Goal: Information Seeking & Learning: Learn about a topic

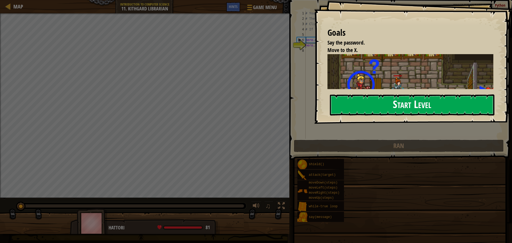
click at [431, 101] on button "Start Level" at bounding box center [412, 104] width 164 height 21
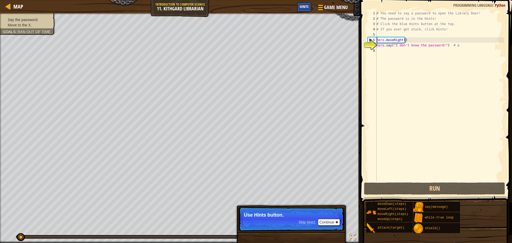
click at [309, 9] on div "Hints" at bounding box center [304, 7] width 14 height 10
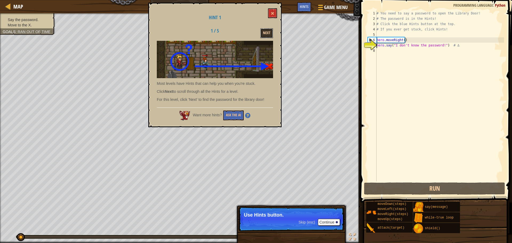
click at [269, 33] on button "Next" at bounding box center [266, 33] width 13 height 10
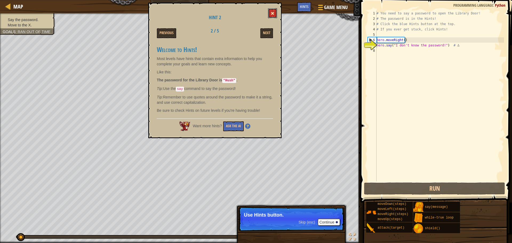
click at [276, 16] on button at bounding box center [272, 13] width 9 height 10
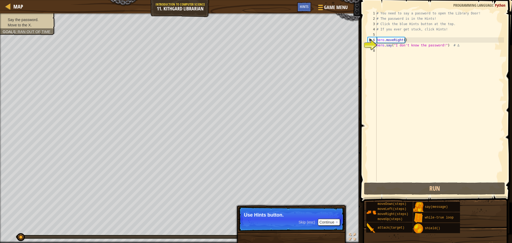
click at [433, 54] on div "# You need to say a password to open the Library Door! # The password is in the…" at bounding box center [439, 101] width 128 height 181
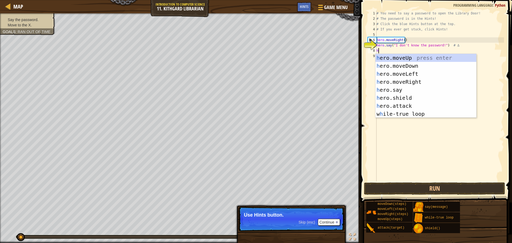
scroll to position [2, 0]
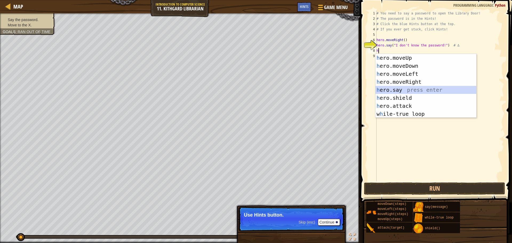
click at [419, 86] on div "h ero.moveUp press enter h ero.moveDown press enter h ero.moveLeft press enter …" at bounding box center [425, 94] width 101 height 80
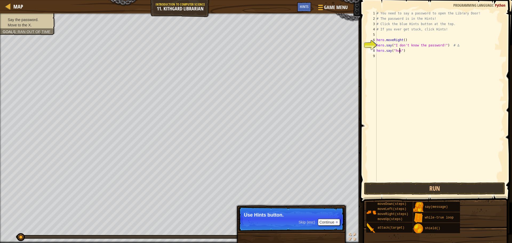
scroll to position [2, 2]
type textarea "hero.say("hush")"
click at [432, 191] on button "Run" at bounding box center [434, 188] width 141 height 12
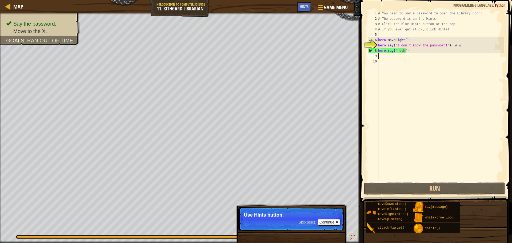
type textarea "h"
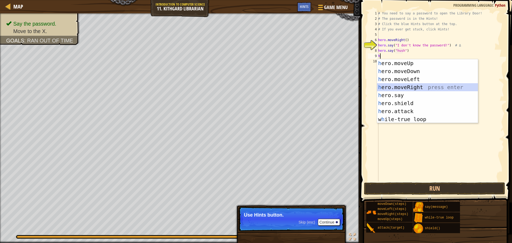
click at [420, 84] on div "h ero.moveUp press enter h ero.moveDown press enter h ero.moveLeft press enter …" at bounding box center [427, 99] width 101 height 80
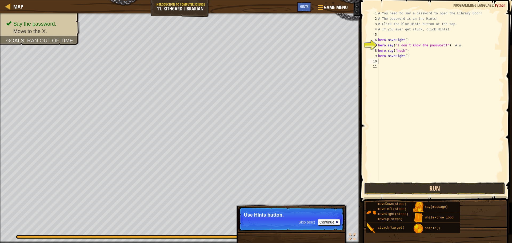
click at [445, 184] on button "Run" at bounding box center [434, 188] width 141 height 12
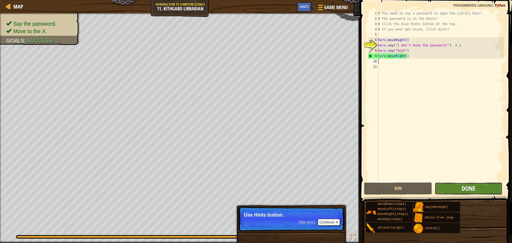
click at [461, 190] on span "Done" at bounding box center [468, 188] width 14 height 9
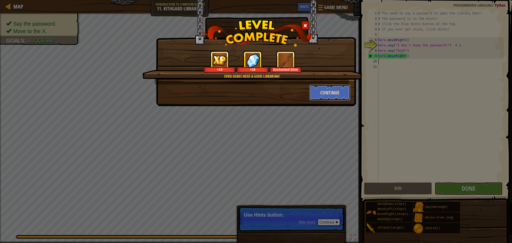
click at [323, 96] on button "Continue" at bounding box center [329, 92] width 41 height 16
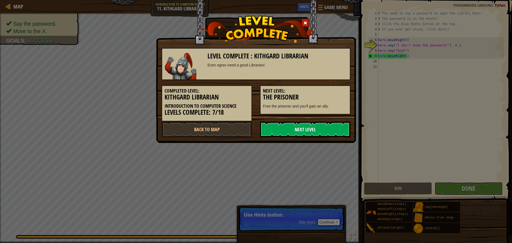
click at [324, 133] on link "Next Level" at bounding box center [305, 129] width 90 height 16
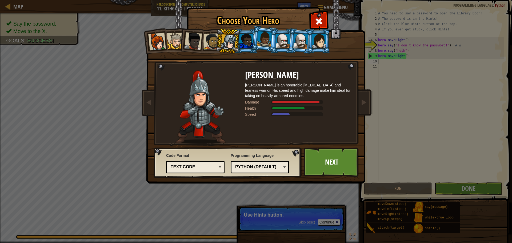
click at [304, 40] on div at bounding box center [300, 40] width 15 height 15
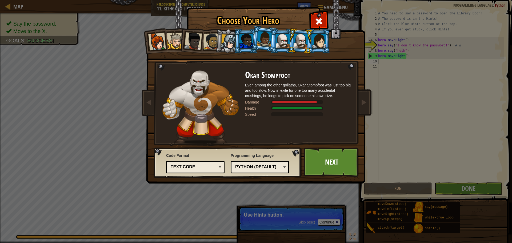
click at [286, 37] on div at bounding box center [282, 41] width 14 height 14
click at [302, 45] on div at bounding box center [300, 40] width 15 height 15
click at [287, 40] on div at bounding box center [282, 41] width 14 height 14
click at [266, 36] on div at bounding box center [264, 39] width 15 height 16
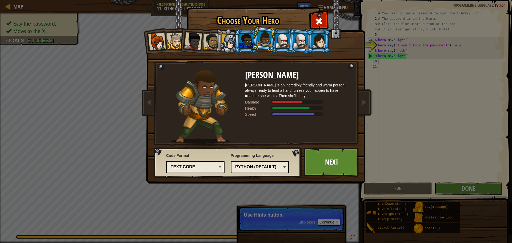
drag, startPoint x: 248, startPoint y: 41, endPoint x: 225, endPoint y: 33, distance: 24.6
click at [243, 39] on div at bounding box center [246, 41] width 14 height 14
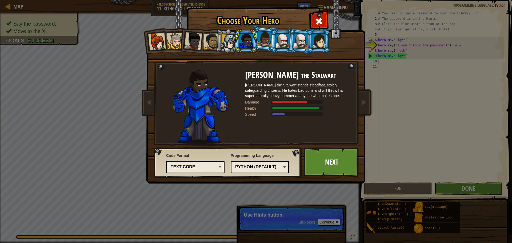
click at [232, 37] on div at bounding box center [228, 41] width 15 height 15
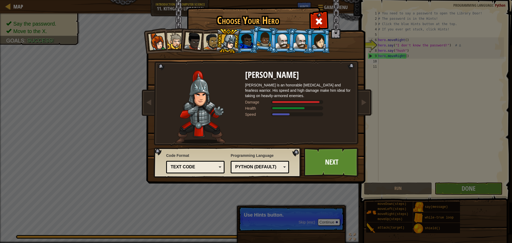
click at [247, 44] on div at bounding box center [246, 41] width 14 height 14
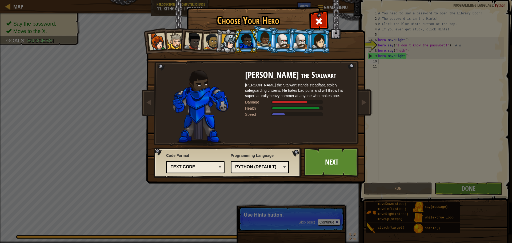
click at [203, 40] on li at bounding box center [191, 40] width 26 height 26
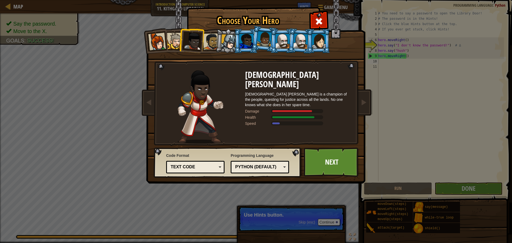
drag, startPoint x: 192, startPoint y: 37, endPoint x: 218, endPoint y: 46, distance: 28.6
click at [192, 37] on div at bounding box center [193, 41] width 18 height 18
click at [315, 23] on span at bounding box center [318, 21] width 9 height 9
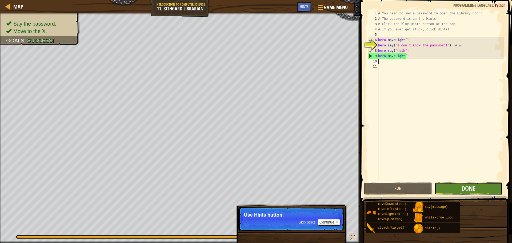
click at [467, 183] on button "Done" at bounding box center [468, 188] width 68 height 12
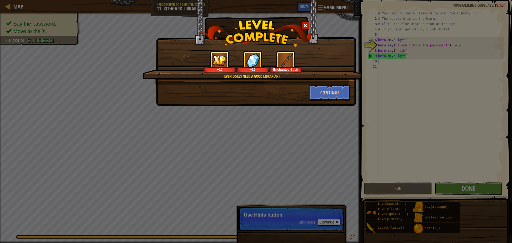
click at [334, 85] on button "Continue" at bounding box center [329, 92] width 41 height 16
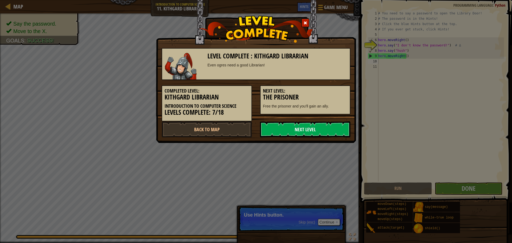
click at [331, 126] on link "Next Level" at bounding box center [305, 129] width 90 height 16
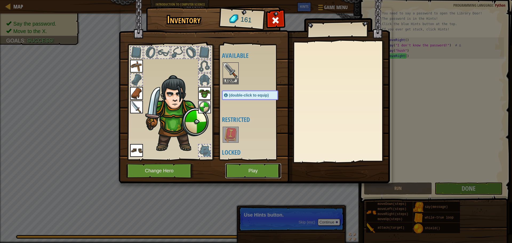
click at [262, 173] on button "Play" at bounding box center [253, 170] width 56 height 15
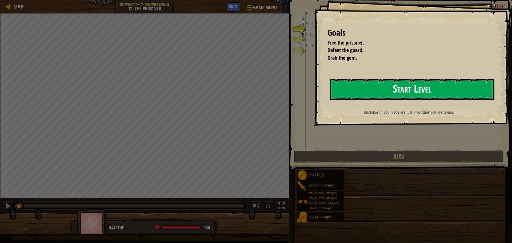
drag, startPoint x: 423, startPoint y: 94, endPoint x: 426, endPoint y: 114, distance: 20.2
click at [422, 98] on button "Start Level" at bounding box center [412, 89] width 164 height 21
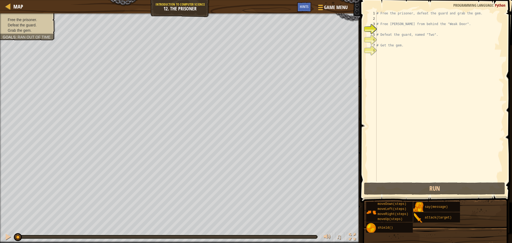
click at [302, 2] on div "Map Introduction to Computer Science 12. The Prisoner Game Menu Done Hints" at bounding box center [180, 6] width 360 height 13
click at [303, 4] on div "Hints" at bounding box center [304, 7] width 14 height 10
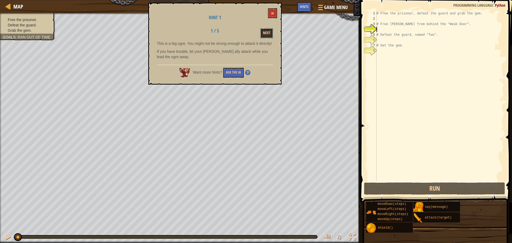
click at [267, 33] on button "Next" at bounding box center [266, 33] width 13 height 10
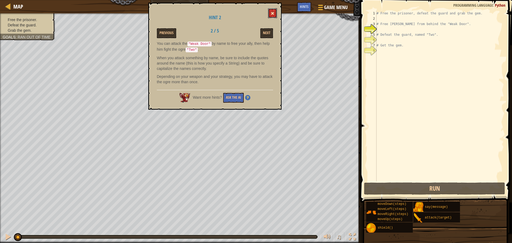
click at [274, 11] on button at bounding box center [272, 13] width 9 height 10
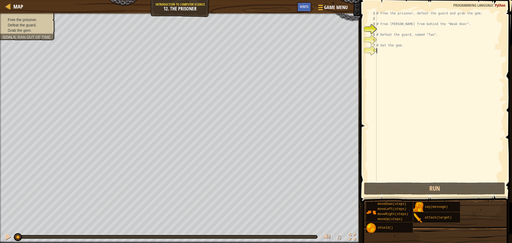
click at [430, 79] on div "# Free the prisoner, defeat the guard and grab the gem. # Free [PERSON_NAME] fr…" at bounding box center [439, 101] width 128 height 181
type textarea "r"
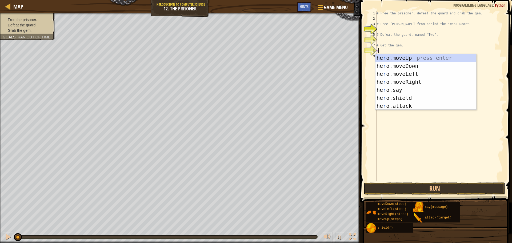
scroll to position [2, 0]
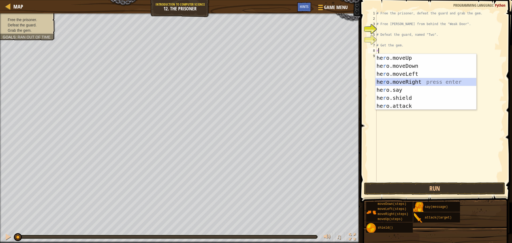
click at [406, 78] on div "he r o.moveUp press enter he r o.moveDown press enter he r o.moveLeft press ent…" at bounding box center [425, 90] width 101 height 72
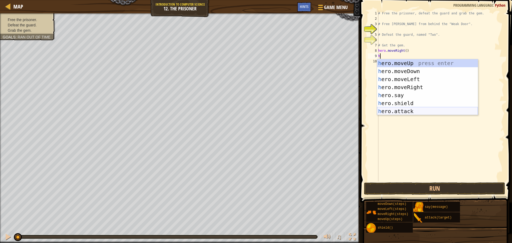
click at [402, 113] on div "h ero.moveUp press enter h ero.moveDown press enter h ero.moveLeft press enter …" at bounding box center [427, 95] width 101 height 72
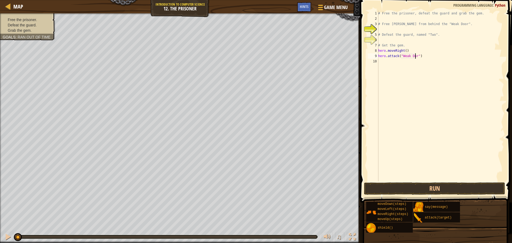
scroll to position [2, 3]
type textarea "hero.attack("Weak Door")"
click at [394, 63] on div "# Free the prisoner, defeat the guard and grab the gem. # Free [PERSON_NAME] fr…" at bounding box center [440, 101] width 127 height 181
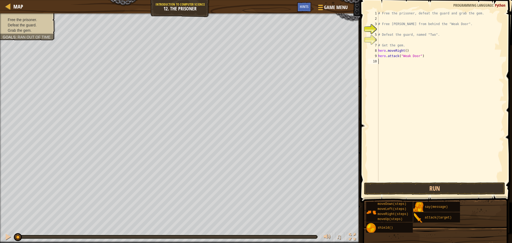
type textarea "h"
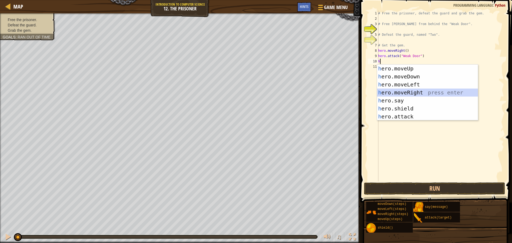
click at [407, 94] on div "h ero.moveUp press enter h ero.moveDown press enter h ero.moveLeft press enter …" at bounding box center [427, 100] width 101 height 72
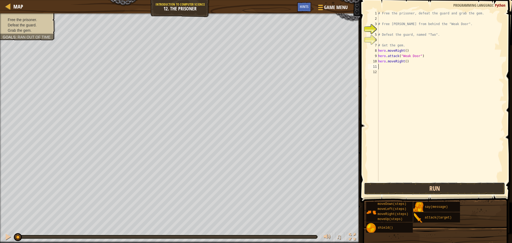
click at [430, 184] on button "Run" at bounding box center [434, 188] width 141 height 12
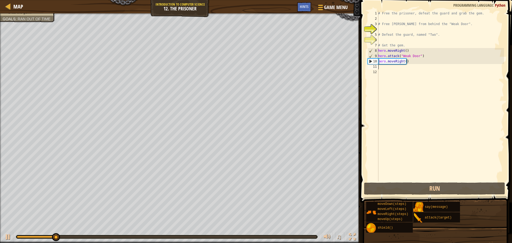
click at [400, 68] on div "# Free the prisoner, defeat the guard and grab the gem. # Free [PERSON_NAME] fr…" at bounding box center [440, 101] width 127 height 181
type textarea "h"
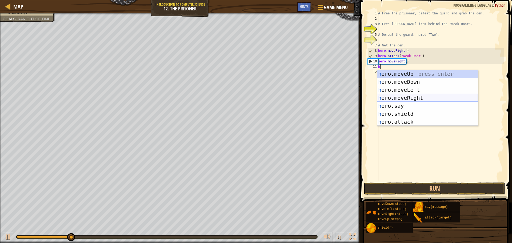
click at [409, 97] on div "h ero.moveUp press enter h ero.moveDown press enter h ero.moveLeft press enter …" at bounding box center [427, 106] width 101 height 72
type textarea "h"
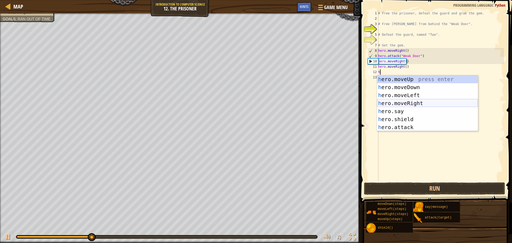
click at [404, 101] on div "h ero.moveUp press enter h ero.moveDown press enter h ero.moveLeft press enter …" at bounding box center [427, 111] width 101 height 72
type textarea "h"
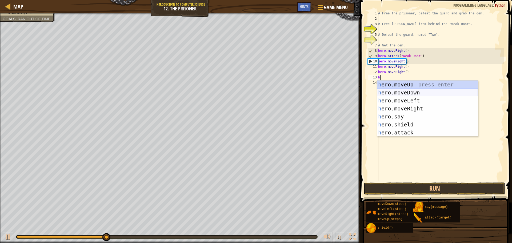
click at [407, 94] on div "h ero.moveUp press enter h ero.moveDown press enter h ero.moveLeft press enter …" at bounding box center [427, 116] width 101 height 72
type textarea "h"
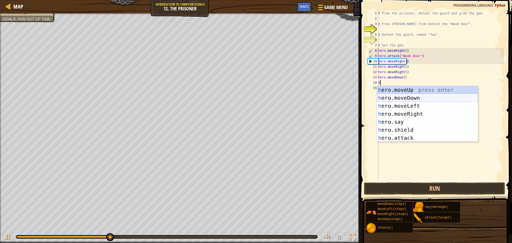
click at [405, 94] on div "h ero.moveUp press enter h ero.moveDown press enter h ero.moveLeft press enter …" at bounding box center [427, 122] width 101 height 72
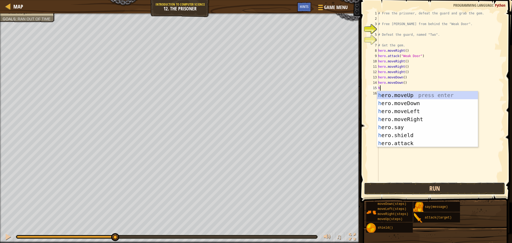
click at [438, 187] on button "Run" at bounding box center [434, 188] width 141 height 12
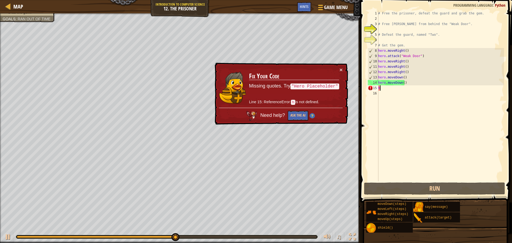
type textarea "he"
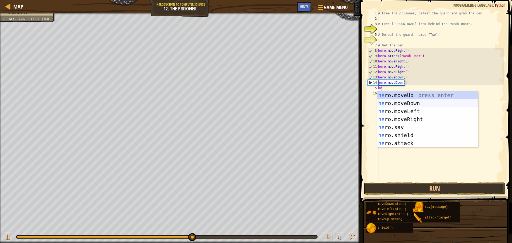
click at [415, 103] on div "he ro.moveUp press enter he ro.moveDown press enter he ro.moveLeft press enter …" at bounding box center [427, 127] width 101 height 72
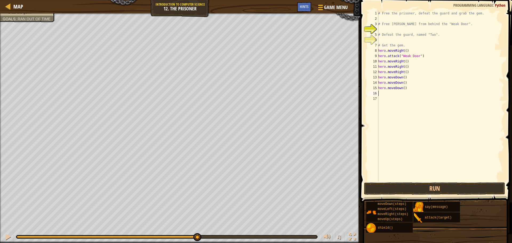
type textarea "h"
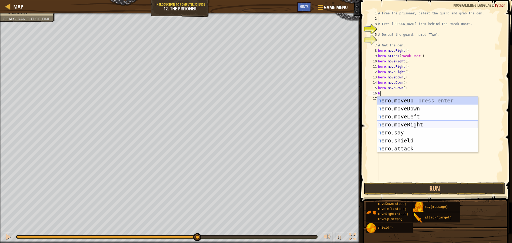
click at [408, 126] on div "h ero.moveUp press enter h ero.moveDown press enter h ero.moveLeft press enter …" at bounding box center [427, 132] width 101 height 72
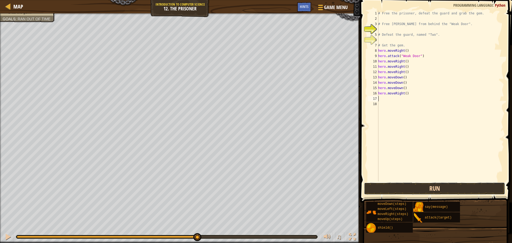
click at [441, 186] on button "Run" at bounding box center [434, 188] width 141 height 12
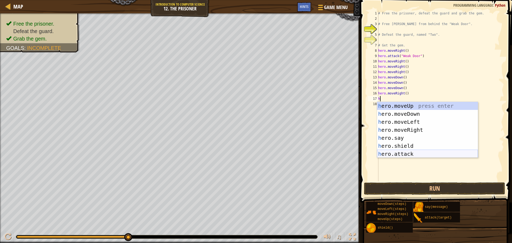
click at [425, 156] on div "h ero.moveUp press enter h ero.moveDown press enter h ero.moveLeft press enter …" at bounding box center [427, 138] width 101 height 72
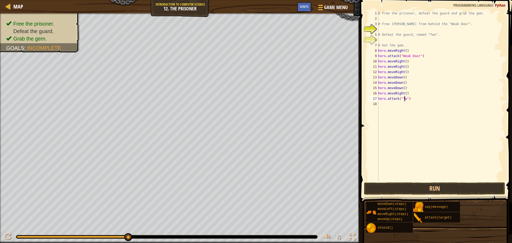
scroll to position [2, 2]
type textarea "hero.attack("Two")"
click at [418, 109] on div "# Free the prisoner, defeat the guard and grab the gem. # Free [PERSON_NAME] fr…" at bounding box center [440, 101] width 127 height 181
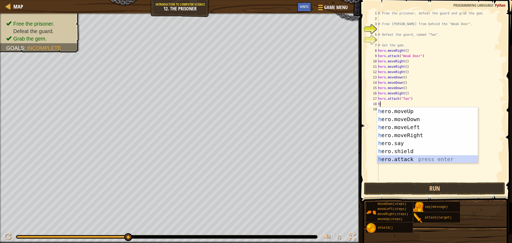
click at [412, 156] on div "h ero.moveUp press enter h ero.moveDown press enter h ero.moveLeft press enter …" at bounding box center [427, 143] width 101 height 72
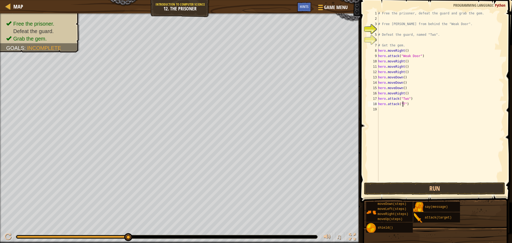
scroll to position [2, 2]
type textarea "hero.attack("Two")"
click at [397, 115] on div "# Free the prisoner, defeat the guard and grab the gem. # Free [PERSON_NAME] fr…" at bounding box center [440, 101] width 127 height 181
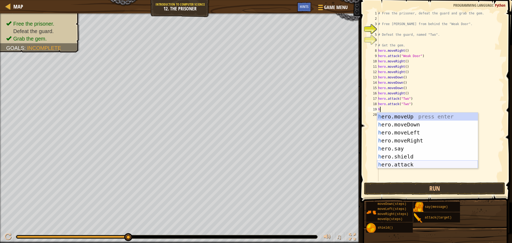
click at [429, 166] on div "h ero.moveUp press enter h ero.moveDown press enter h ero.moveLeft press enter …" at bounding box center [427, 148] width 101 height 72
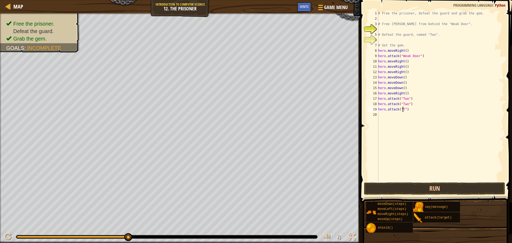
scroll to position [2, 2]
click at [441, 190] on button "Run" at bounding box center [434, 188] width 141 height 12
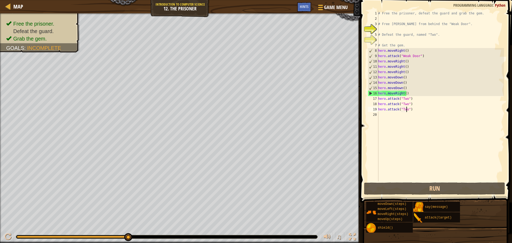
click at [408, 91] on div "# Free the prisoner, defeat the guard and grab the gem. # Free [PERSON_NAME] fr…" at bounding box center [440, 101] width 127 height 181
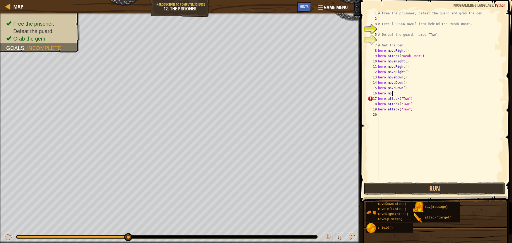
scroll to position [2, 0]
type textarea "h"
click at [393, 183] on button "Run" at bounding box center [434, 188] width 141 height 12
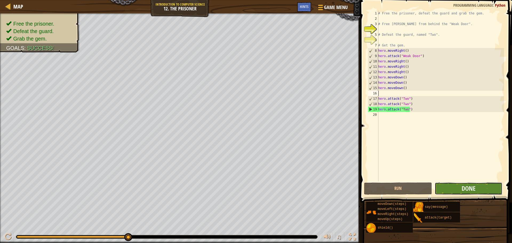
click at [454, 191] on button "Done" at bounding box center [468, 188] width 68 height 12
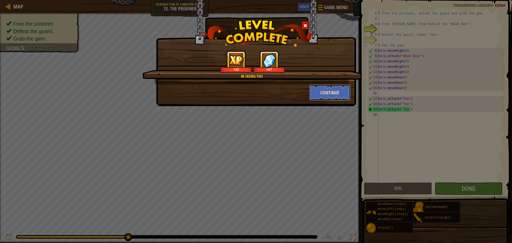
click at [326, 96] on button "Continue" at bounding box center [329, 92] width 41 height 16
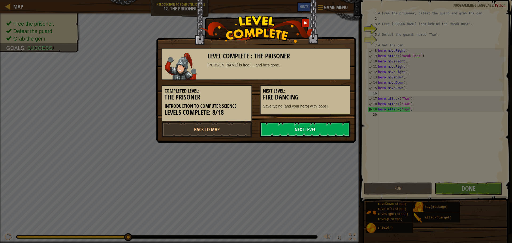
click at [340, 130] on link "Next Level" at bounding box center [305, 129] width 90 height 16
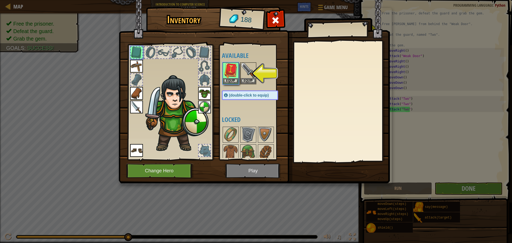
click at [236, 173] on img at bounding box center [254, 86] width 271 height 193
click at [236, 78] on button "Equip" at bounding box center [230, 81] width 15 height 6
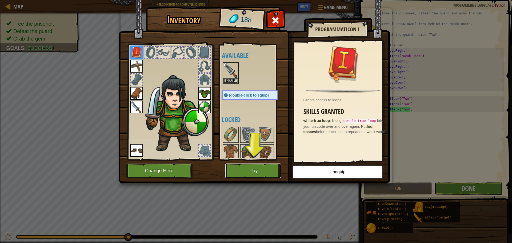
click at [259, 169] on button "Play" at bounding box center [253, 170] width 56 height 15
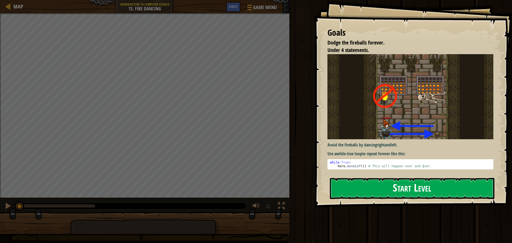
click at [363, 185] on button "Start Level" at bounding box center [412, 188] width 164 height 21
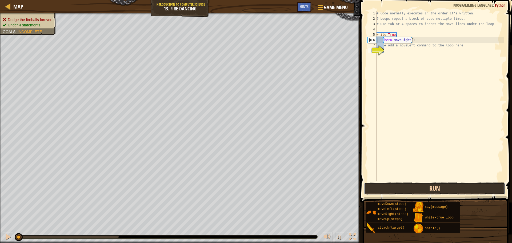
click at [407, 186] on button "Run" at bounding box center [434, 188] width 141 height 12
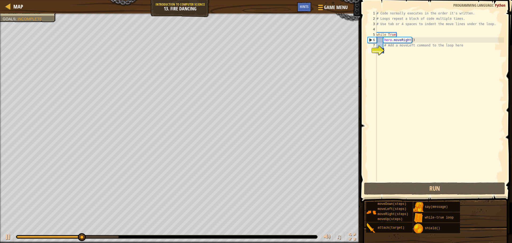
click at [421, 37] on div "# Code normally executes in the order it's written. # Loops repeat a block of c…" at bounding box center [439, 101] width 128 height 181
click at [413, 42] on div "# Code normally executes in the order it's written. # Loops repeat a block of c…" at bounding box center [439, 101] width 128 height 181
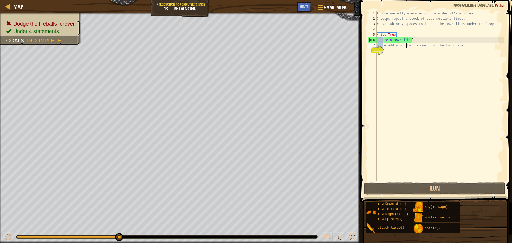
click at [405, 47] on div "# Code normally executes in the order it's written. # Loops repeat a block of c…" at bounding box center [439, 101] width 128 height 181
type textarea "# Add a moveLeft command to the loop here"
click at [392, 52] on div "# Code normally executes in the order it's written. # Loops repeat a block of c…" at bounding box center [439, 101] width 128 height 181
click at [303, 6] on span "Hints" at bounding box center [303, 6] width 9 height 5
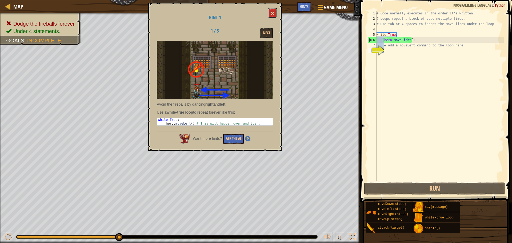
click at [273, 15] on span at bounding box center [272, 13] width 4 height 4
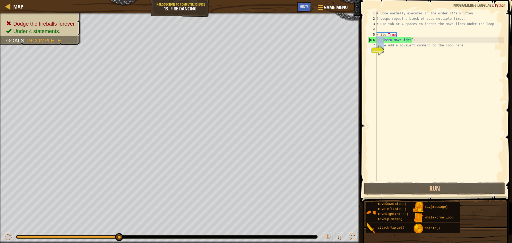
click at [412, 43] on div "# Code normally executes in the order it's written. # Loops repeat a block of c…" at bounding box center [439, 101] width 128 height 181
click at [413, 40] on div "# Code normally executes in the order it's written. # Loops repeat a block of c…" at bounding box center [439, 101] width 128 height 181
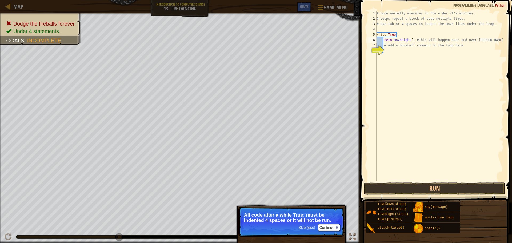
scroll to position [2, 8]
click at [304, 6] on span "Hints" at bounding box center [303, 6] width 9 height 5
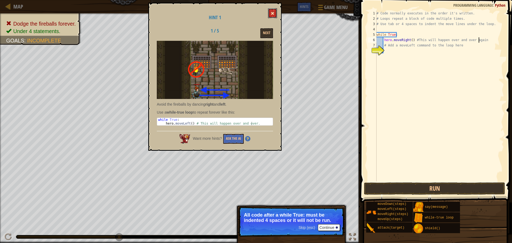
click at [272, 12] on span at bounding box center [272, 13] width 4 height 4
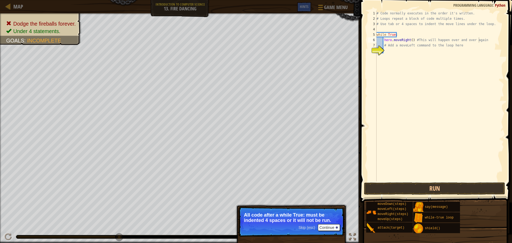
click at [416, 40] on div "# Code normally executes in the order it's written. # Loops repeat a block of c…" at bounding box center [439, 101] width 128 height 181
click at [416, 39] on div "# Code normally executes in the order it's written. # Loops repeat a block of c…" at bounding box center [439, 101] width 128 height 181
click at [306, 5] on span "Hints" at bounding box center [303, 6] width 9 height 5
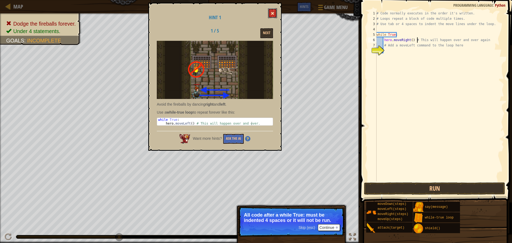
click at [271, 13] on button at bounding box center [272, 13] width 9 height 10
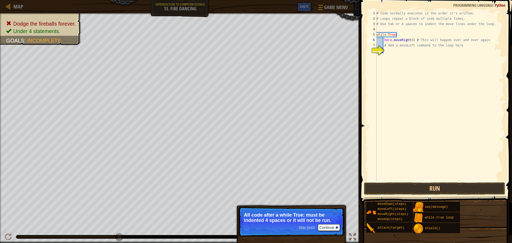
click at [481, 42] on div "# Code normally executes in the order it's written. # Loops repeat a block of c…" at bounding box center [439, 101] width 128 height 181
type textarea "hero.moveRight() # This will happen over and over."
click at [422, 53] on div "# Code normally executes in the order it's written. # Loops repeat a block of c…" at bounding box center [439, 101] width 128 height 181
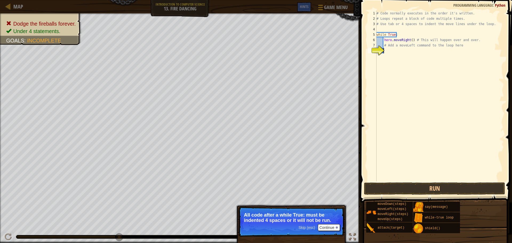
type textarea "h"
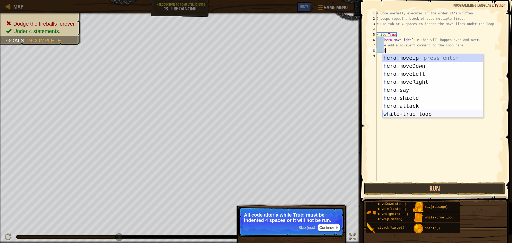
click at [399, 115] on div "h ero.moveUp press enter h ero.moveDown press enter h ero.moveLeft press enter …" at bounding box center [432, 94] width 101 height 80
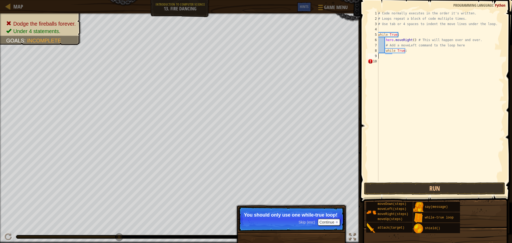
scroll to position [2, 0]
type textarea "w"
type textarea "h"
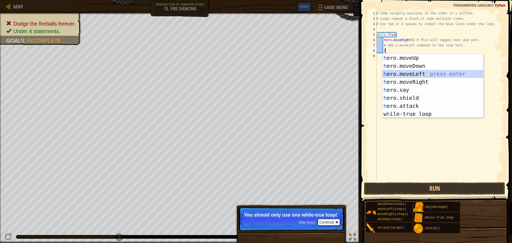
click at [416, 75] on div "h ero.moveUp press enter h ero.moveDown press enter h ero.moveLeft press enter …" at bounding box center [432, 94] width 101 height 80
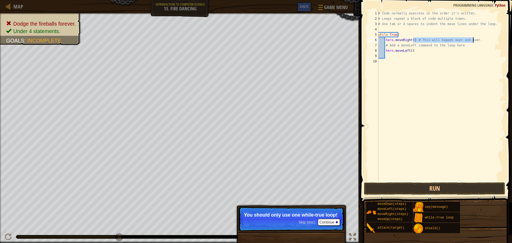
drag, startPoint x: 413, startPoint y: 40, endPoint x: 473, endPoint y: 40, distance: 59.9
click at [473, 40] on div "# Code normally executes in the order it's written. # Loops repeat a block of c…" at bounding box center [440, 101] width 127 height 181
click at [424, 48] on div "# Code normally executes in the order it's written. # Loops repeat a block of c…" at bounding box center [440, 101] width 127 height 181
paste textarea "# This will happen over and over."
type textarea "hero.moveLeft() # This will happen over and over."
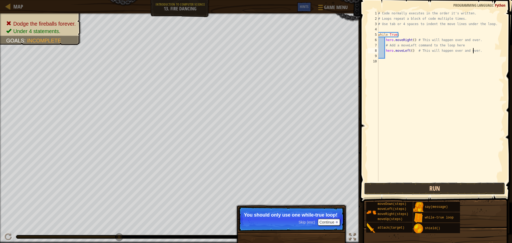
click at [425, 185] on button "Run" at bounding box center [434, 188] width 141 height 12
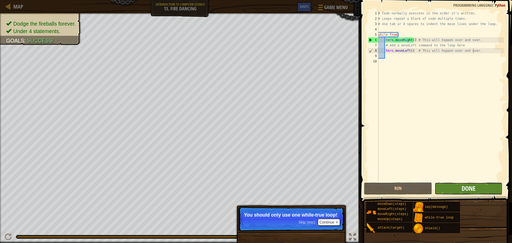
click at [474, 189] on span "Done" at bounding box center [468, 188] width 14 height 9
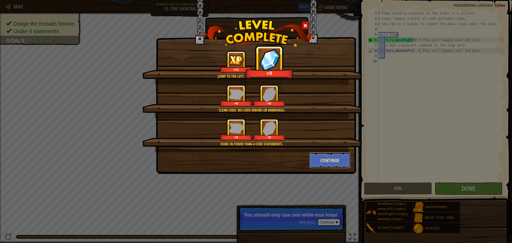
click at [329, 155] on button "Continue" at bounding box center [329, 160] width 41 height 16
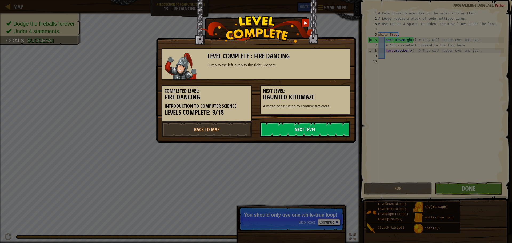
click at [320, 126] on link "Next Level" at bounding box center [305, 129] width 90 height 16
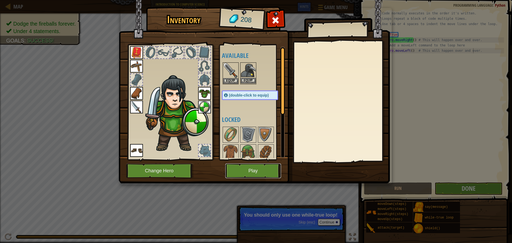
drag, startPoint x: 247, startPoint y: 169, endPoint x: 240, endPoint y: 84, distance: 84.8
click at [240, 84] on div "Inventory 208 Available Equip Equip Equip Equip Equip Equip Equip Equip Equip (…" at bounding box center [255, 96] width 271 height 176
click at [248, 77] on img at bounding box center [248, 70] width 15 height 15
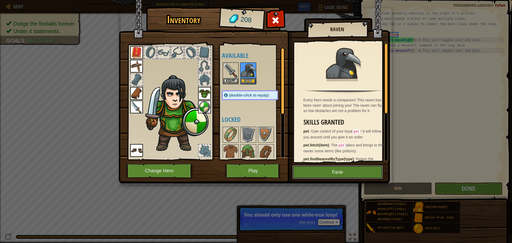
click at [322, 166] on button "Equip" at bounding box center [337, 171] width 90 height 13
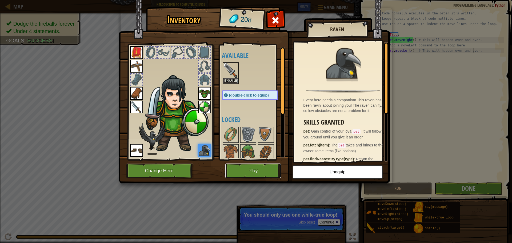
click at [244, 172] on button "Play" at bounding box center [253, 170] width 56 height 15
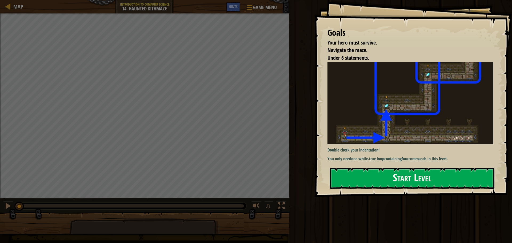
click at [402, 189] on div "Start Level" at bounding box center [412, 178] width 164 height 21
click at [396, 182] on button "Start Level" at bounding box center [412, 178] width 164 height 21
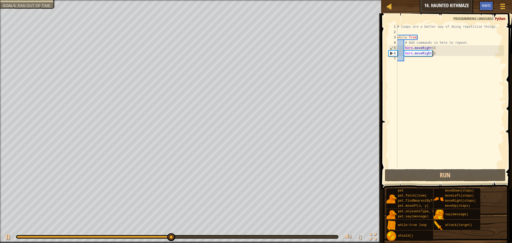
click at [436, 55] on div "# Loops are a better way of doing repetitive things. while True : # Add command…" at bounding box center [450, 101] width 108 height 155
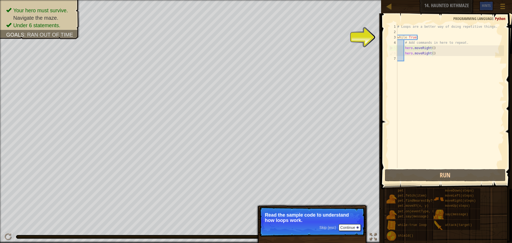
click at [438, 54] on div "# Loops are a better way of doing repetitive things. while True : # Add command…" at bounding box center [450, 101] width 108 height 155
click at [428, 53] on div "# Loops are a better way of doing repetitive things. while True : # Add command…" at bounding box center [450, 101] width 108 height 155
click at [428, 54] on div "# Loops are a better way of doing repetitive things. while True : # Add command…" at bounding box center [450, 101] width 108 height 155
click at [424, 54] on div "# Loops are a better way of doing repetitive things. while True : # Add command…" at bounding box center [450, 101] width 108 height 155
click at [424, 36] on div "# Loops are a better way of doing repetitive things. while True : # Add command…" at bounding box center [450, 101] width 108 height 155
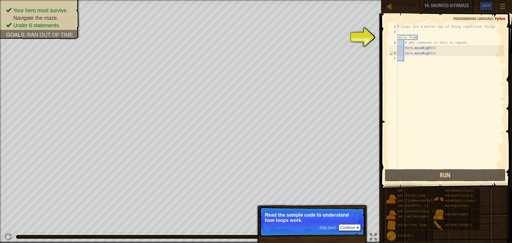
click at [412, 38] on div "# Loops are a better way of doing repetitive things. while True : # Add command…" at bounding box center [450, 101] width 108 height 155
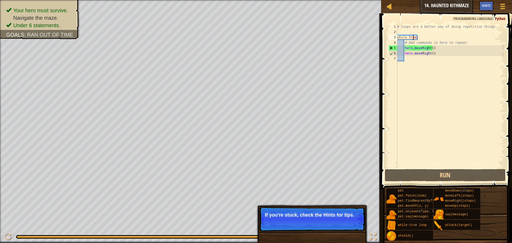
click at [430, 54] on div "# Loops are a better way of doing repetitive things. while True : # Add command…" at bounding box center [450, 101] width 108 height 155
click at [432, 54] on div "# Loops are a better way of doing repetitive things. while True : # Add command…" at bounding box center [450, 101] width 108 height 155
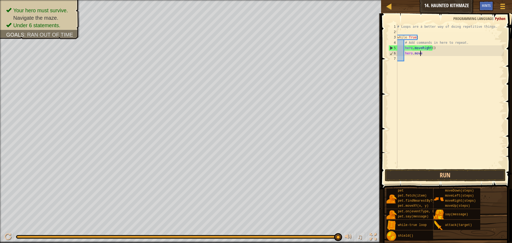
type textarea "h"
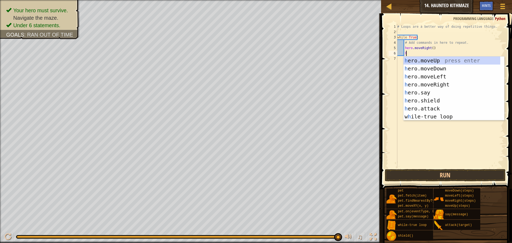
scroll to position [2, 1]
click at [459, 59] on div "h ero.moveUp press enter h ero.moveDown press enter h ero.moveLeft press enter …" at bounding box center [451, 96] width 97 height 80
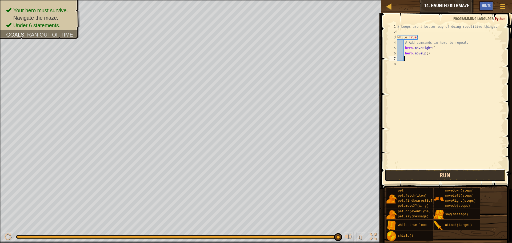
click at [460, 177] on button "Run" at bounding box center [444, 175] width 121 height 12
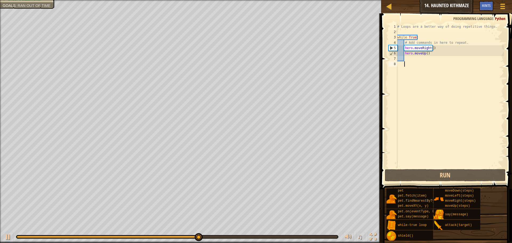
click at [416, 64] on div "# Loops are a better way of doing repetitive things. while True : # Add command…" at bounding box center [450, 101] width 108 height 155
click at [409, 58] on div "# Loops are a better way of doing repetitive things. while True : # Add command…" at bounding box center [450, 101] width 108 height 155
type textarea "h"
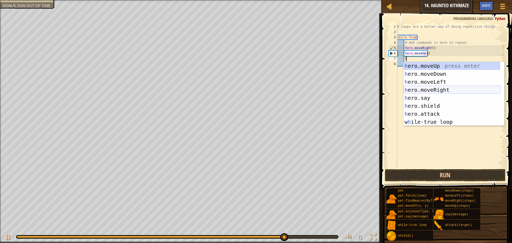
click at [425, 88] on div "h ero.moveUp press enter h ero.moveDown press enter h ero.moveLeft press enter …" at bounding box center [451, 102] width 97 height 80
type textarea "h"
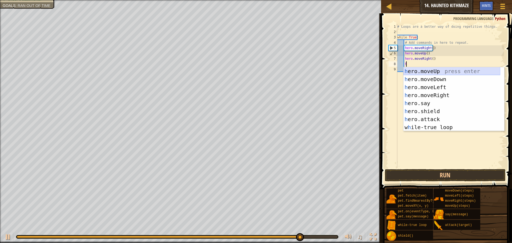
click at [424, 73] on div "h ero.moveUp press enter h ero.moveDown press enter h ero.moveLeft press enter …" at bounding box center [451, 107] width 97 height 80
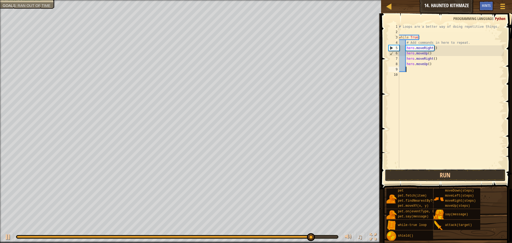
click at [443, 169] on button "Run" at bounding box center [444, 175] width 121 height 12
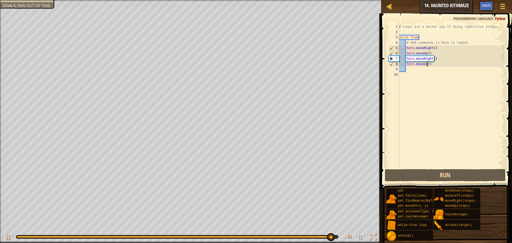
click at [427, 63] on div "# Loops are a better way of doing repetitive things. while True : # Add command…" at bounding box center [450, 101] width 106 height 155
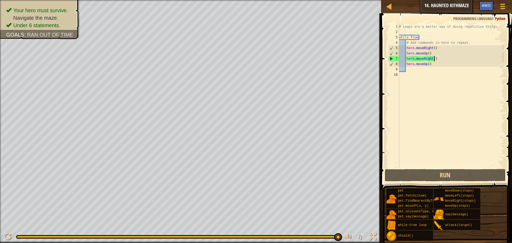
click at [435, 61] on div "# Loops are a better way of doing repetitive things. while True : # Add command…" at bounding box center [450, 101] width 106 height 155
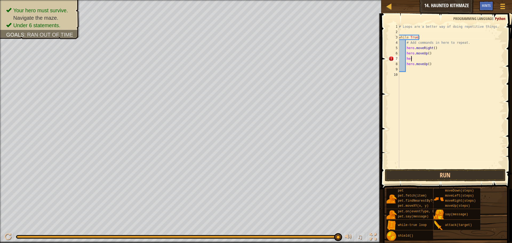
type textarea "h"
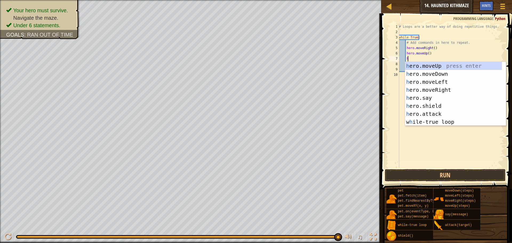
scroll to position [2, 1]
click at [427, 64] on div "h ero.moveUp press enter h ero.moveDown press enter h ero.moveLeft press enter …" at bounding box center [453, 102] width 97 height 80
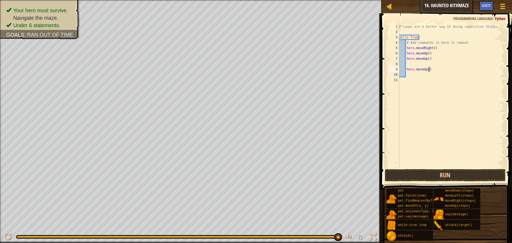
click at [428, 70] on div "# Loops are a better way of doing repetitive things. while True : # Add command…" at bounding box center [450, 101] width 106 height 155
type textarea "h"
click at [411, 65] on div "# Loops are a better way of doing repetitive things. while True : # Add command…" at bounding box center [450, 101] width 106 height 155
type textarea "h"
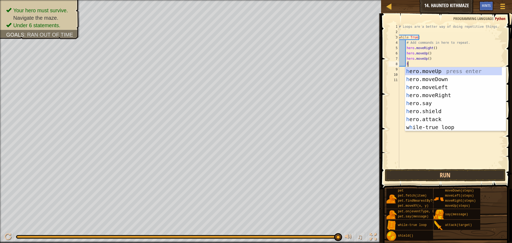
scroll to position [2, 1]
click at [440, 92] on div "h ero.moveUp press enter h ero.moveDown press enter h ero.moveLeft press enter …" at bounding box center [453, 107] width 97 height 80
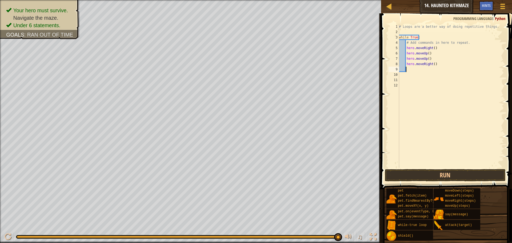
type textarea "h"
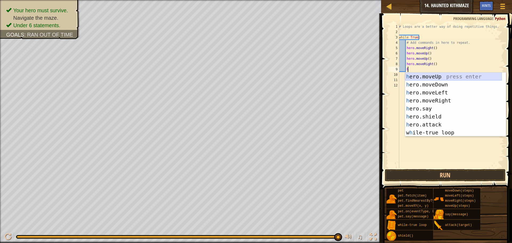
click at [432, 75] on div "h ero.moveUp press enter h ero.moveDown press enter h ero.moveLeft press enter …" at bounding box center [453, 112] width 97 height 80
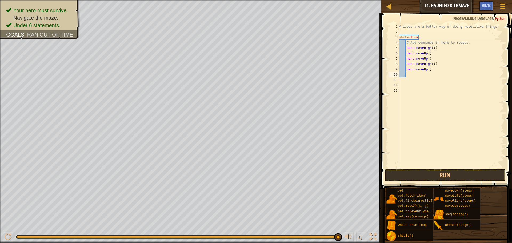
scroll to position [2, 0]
click at [443, 171] on button "Run" at bounding box center [444, 175] width 121 height 12
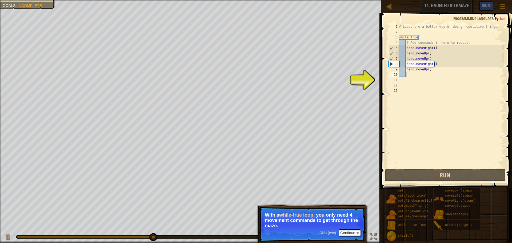
click at [431, 71] on div "# Loops are a better way of doing repetitive things. while True : # Add command…" at bounding box center [450, 101] width 106 height 155
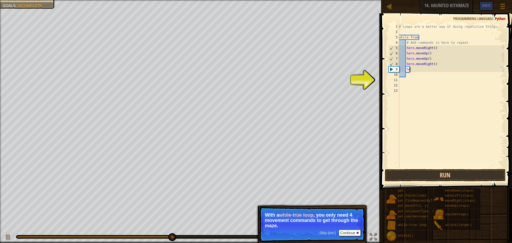
type textarea "h"
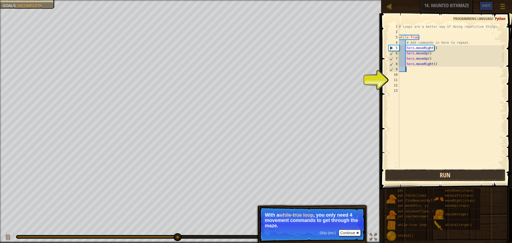
click at [414, 174] on button "Run" at bounding box center [444, 175] width 121 height 12
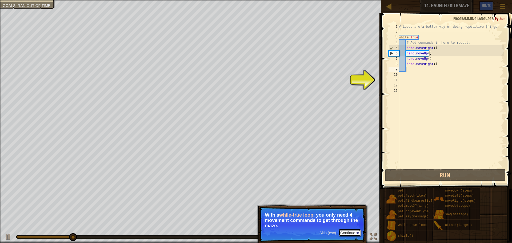
click at [357, 230] on button "Continue" at bounding box center [349, 232] width 22 height 7
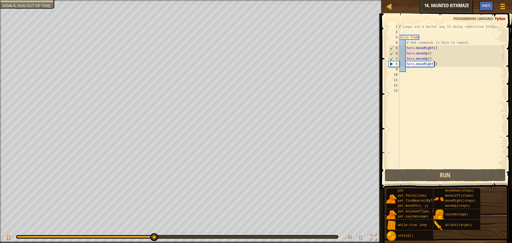
click at [438, 63] on div "# Loops are a better way of doing repetitive things. while True : # Add command…" at bounding box center [450, 101] width 106 height 155
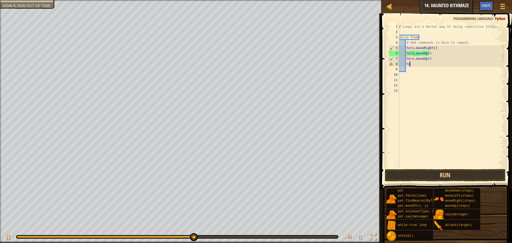
type textarea "h"
click at [436, 173] on button "Run" at bounding box center [444, 175] width 121 height 12
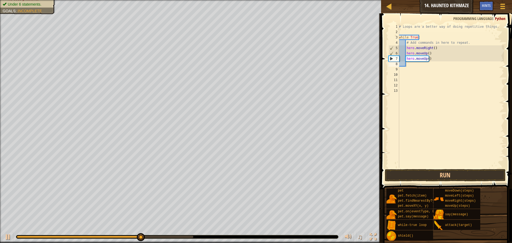
click at [434, 169] on span at bounding box center [446, 93] width 135 height 191
click at [434, 172] on button "Run" at bounding box center [444, 175] width 121 height 12
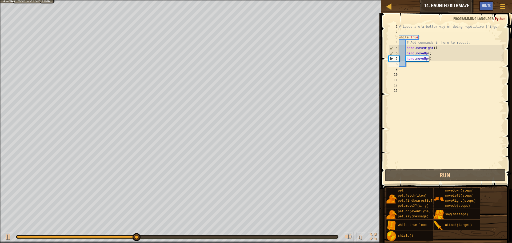
drag, startPoint x: 434, startPoint y: 62, endPoint x: 431, endPoint y: 60, distance: 3.6
click at [432, 61] on div "# Loops are a better way of doing repetitive things. while True : # Add command…" at bounding box center [450, 101] width 106 height 155
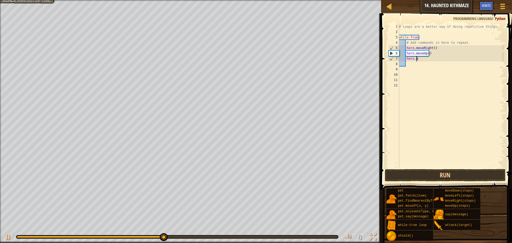
type textarea "h"
click at [408, 63] on div "# Loops are a better way of doing repetitive things. while True : # Add command…" at bounding box center [450, 101] width 106 height 155
type textarea "h"
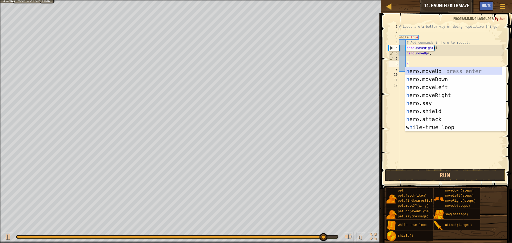
click at [437, 71] on div "h ero.moveUp press enter h ero.moveDown press enter h ero.moveLeft press enter …" at bounding box center [453, 107] width 97 height 80
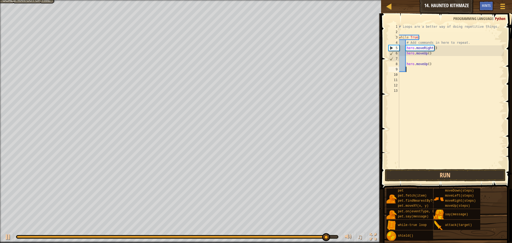
scroll to position [2, 0]
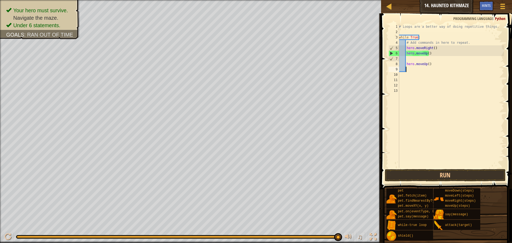
click at [407, 69] on div "# Loops are a better way of doing repetitive things. while True : # Add command…" at bounding box center [450, 101] width 106 height 155
click at [405, 64] on div "# Loops are a better way of doing repetitive things. while True : # Add command…" at bounding box center [450, 101] width 106 height 155
type textarea "hero.moveUp()"
click at [404, 71] on div "# Loops are a better way of doing repetitive things. while True : # Add command…" at bounding box center [450, 101] width 106 height 155
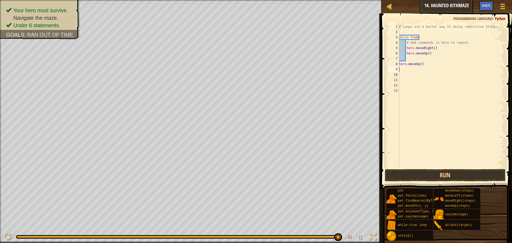
type textarea "h"
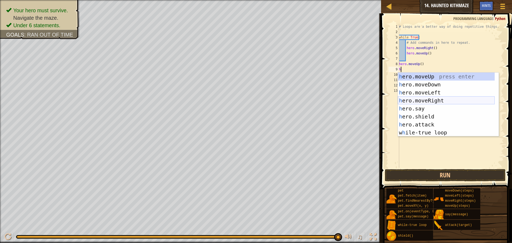
click at [436, 99] on div "h ero.moveUp press enter h ero.moveDown press enter h ero.moveLeft press enter …" at bounding box center [445, 112] width 97 height 80
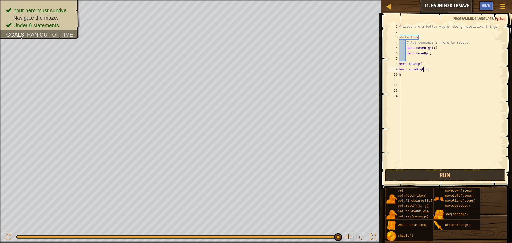
click at [424, 70] on div "# Loops are a better way of doing repetitive things. while True : # Add command…" at bounding box center [450, 101] width 106 height 155
click at [425, 70] on div "# Loops are a better way of doing repetitive things. while True : # Add command…" at bounding box center [450, 101] width 106 height 155
click at [404, 74] on div "# Loops are a better way of doing repetitive things. while True : # Add command…" at bounding box center [450, 101] width 106 height 155
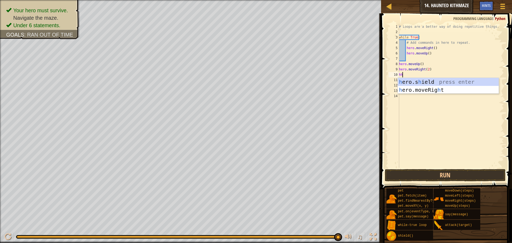
type textarea "h"
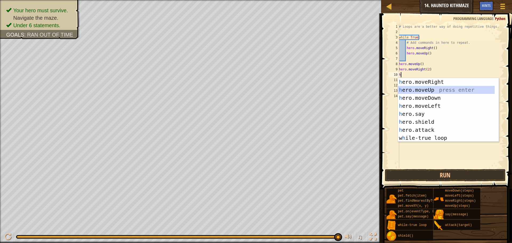
click at [433, 90] on div "h ero.moveRight press enter h ero.moveUp press enter h ero.moveDown press enter…" at bounding box center [447, 118] width 101 height 80
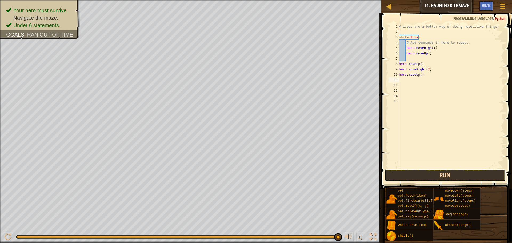
click at [446, 173] on button "Run" at bounding box center [444, 175] width 121 height 12
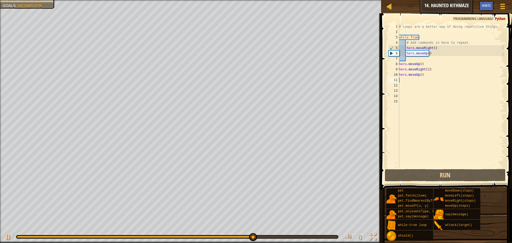
click at [428, 70] on div "# Loops are a better way of doing repetitive things. while True : # Add command…" at bounding box center [450, 101] width 106 height 155
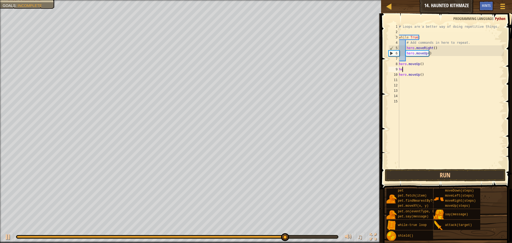
type textarea "h"
click at [425, 74] on div "# Loops are a better way of doing repetitive things. while True : # Add command…" at bounding box center [450, 101] width 106 height 155
type textarea "h"
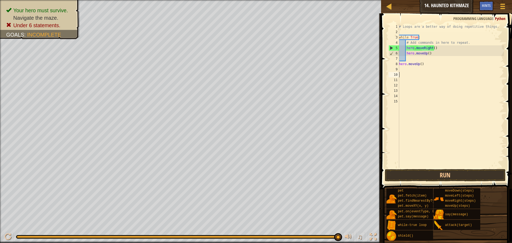
click at [424, 64] on div "# Loops are a better way of doing repetitive things. while True : # Add command…" at bounding box center [450, 101] width 106 height 155
type textarea "h"
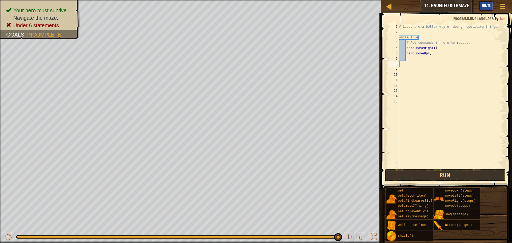
click at [481, 4] on div "Hints" at bounding box center [486, 6] width 14 height 10
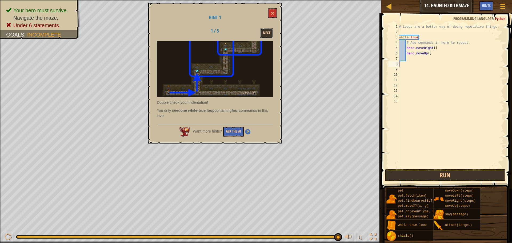
click at [266, 29] on button "Next" at bounding box center [266, 33] width 13 height 10
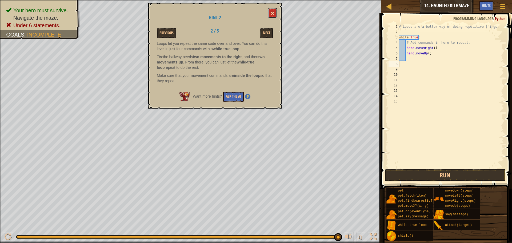
click at [272, 12] on span at bounding box center [272, 13] width 4 height 4
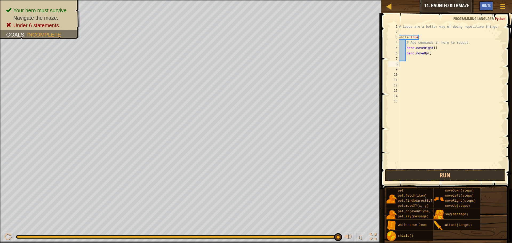
click at [435, 53] on div "# Loops are a better way of doing repetitive things. while True : # Add command…" at bounding box center [450, 101] width 106 height 155
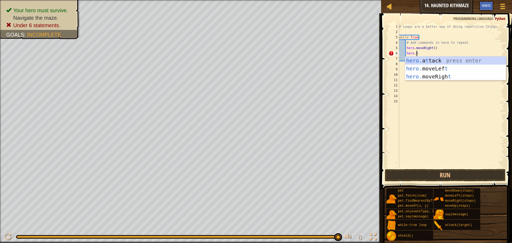
scroll to position [2, 1]
type textarea "hero.r"
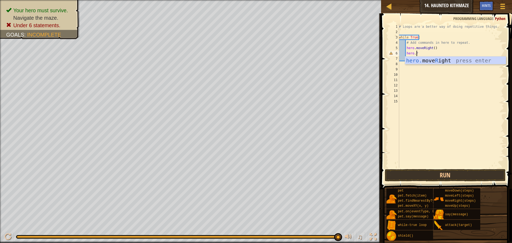
click at [421, 58] on div "hero. move R ight press enter" at bounding box center [455, 68] width 101 height 24
type textarea "h"
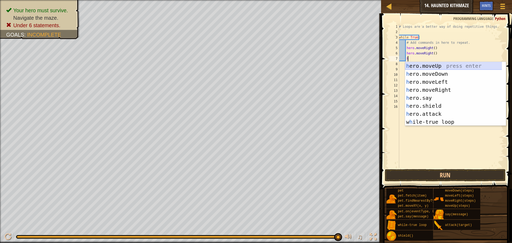
click at [427, 66] on div "h ero.moveUp press enter h ero.moveDown press enter h ero.moveLeft press enter …" at bounding box center [455, 102] width 101 height 80
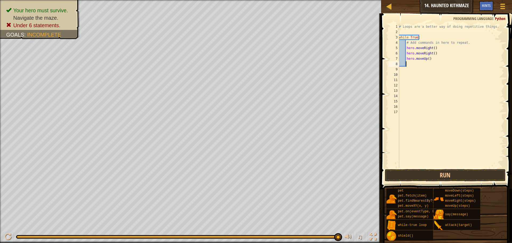
type textarea "h"
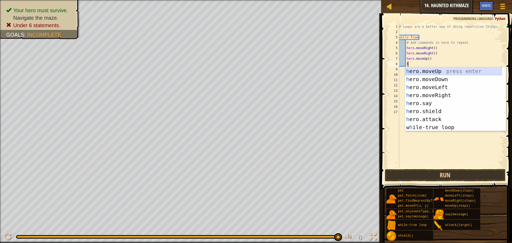
click at [425, 72] on div "h ero.moveUp press enter h ero.moveDown press enter h ero.moveLeft press enter …" at bounding box center [453, 107] width 97 height 80
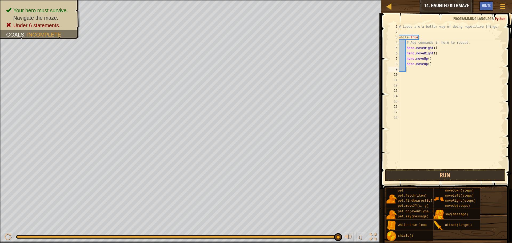
scroll to position [2, 0]
click at [453, 172] on button "Run" at bounding box center [444, 175] width 121 height 12
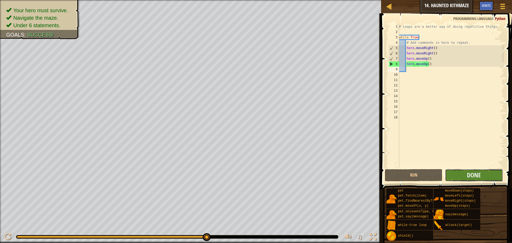
click at [456, 176] on button "Done" at bounding box center [474, 175] width 58 height 12
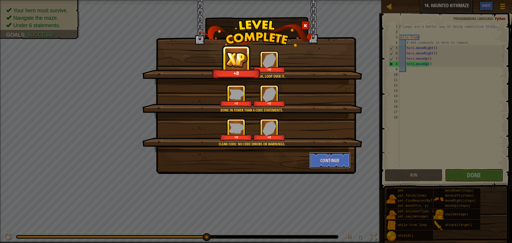
click at [327, 165] on button "Continue" at bounding box center [329, 160] width 41 height 16
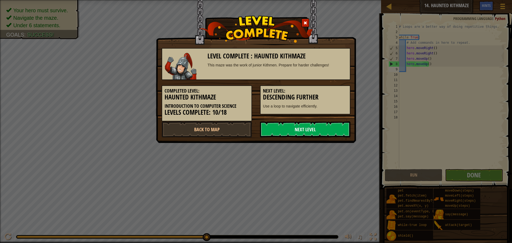
click at [317, 130] on link "Next Level" at bounding box center [305, 129] width 90 height 16
click at [295, 130] on link "Next Level" at bounding box center [305, 129] width 90 height 16
click at [295, 131] on link "Next Level" at bounding box center [305, 129] width 90 height 16
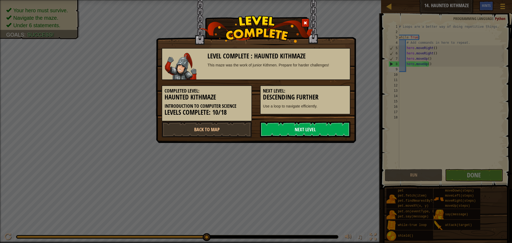
click at [293, 130] on link "Next Level" at bounding box center [305, 129] width 90 height 16
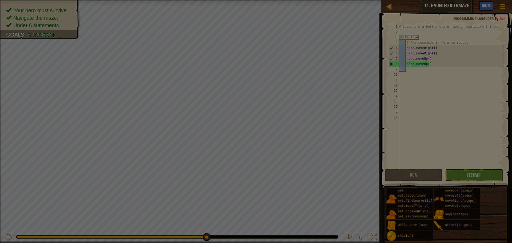
click at [293, 130] on div at bounding box center [256, 121] width 512 height 243
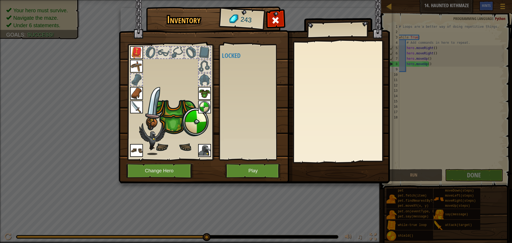
click at [293, 130] on img at bounding box center [254, 86] width 271 height 193
